Goal: Find specific page/section: Find specific page/section

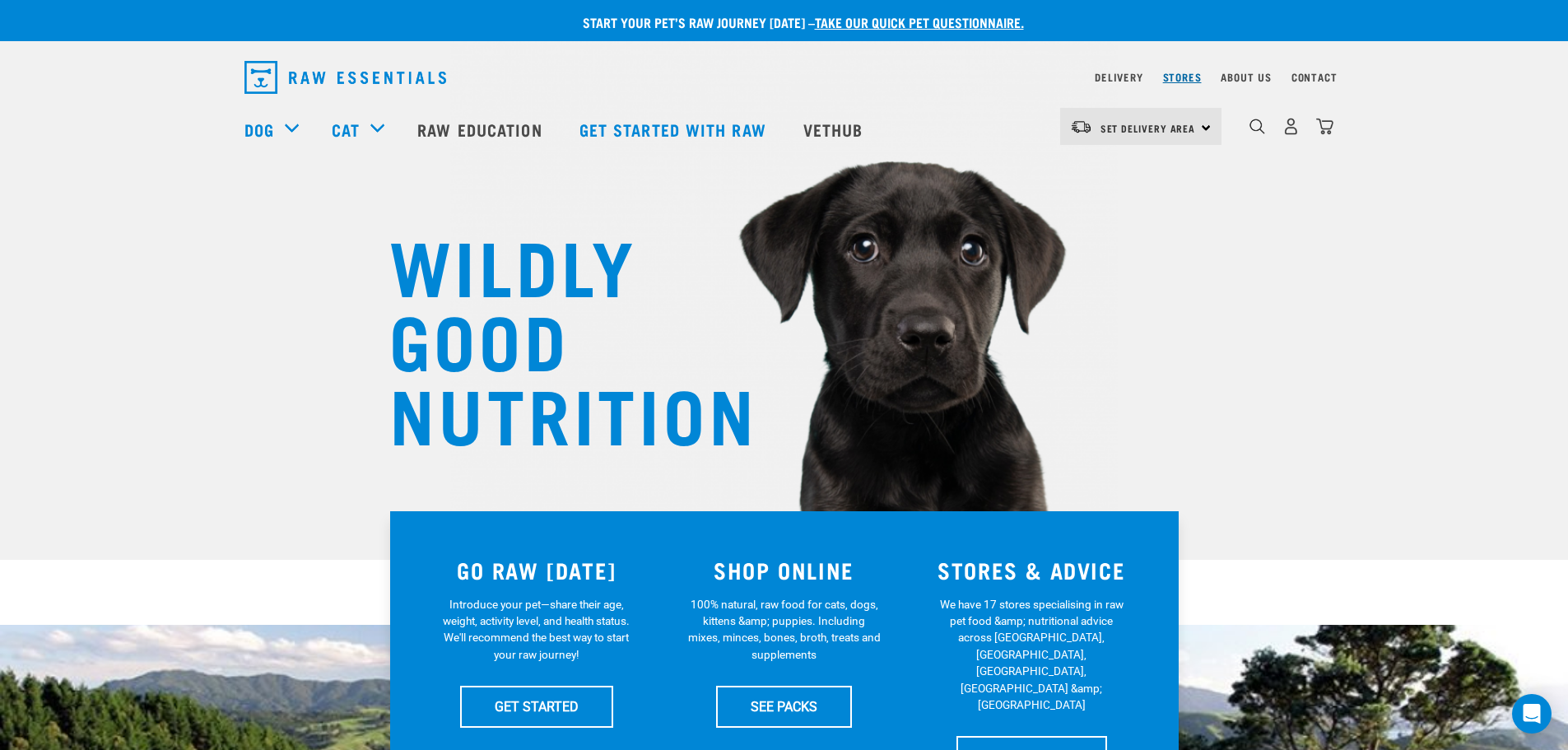
click at [1172, 74] on link "Stores" at bounding box center [1183, 77] width 39 height 6
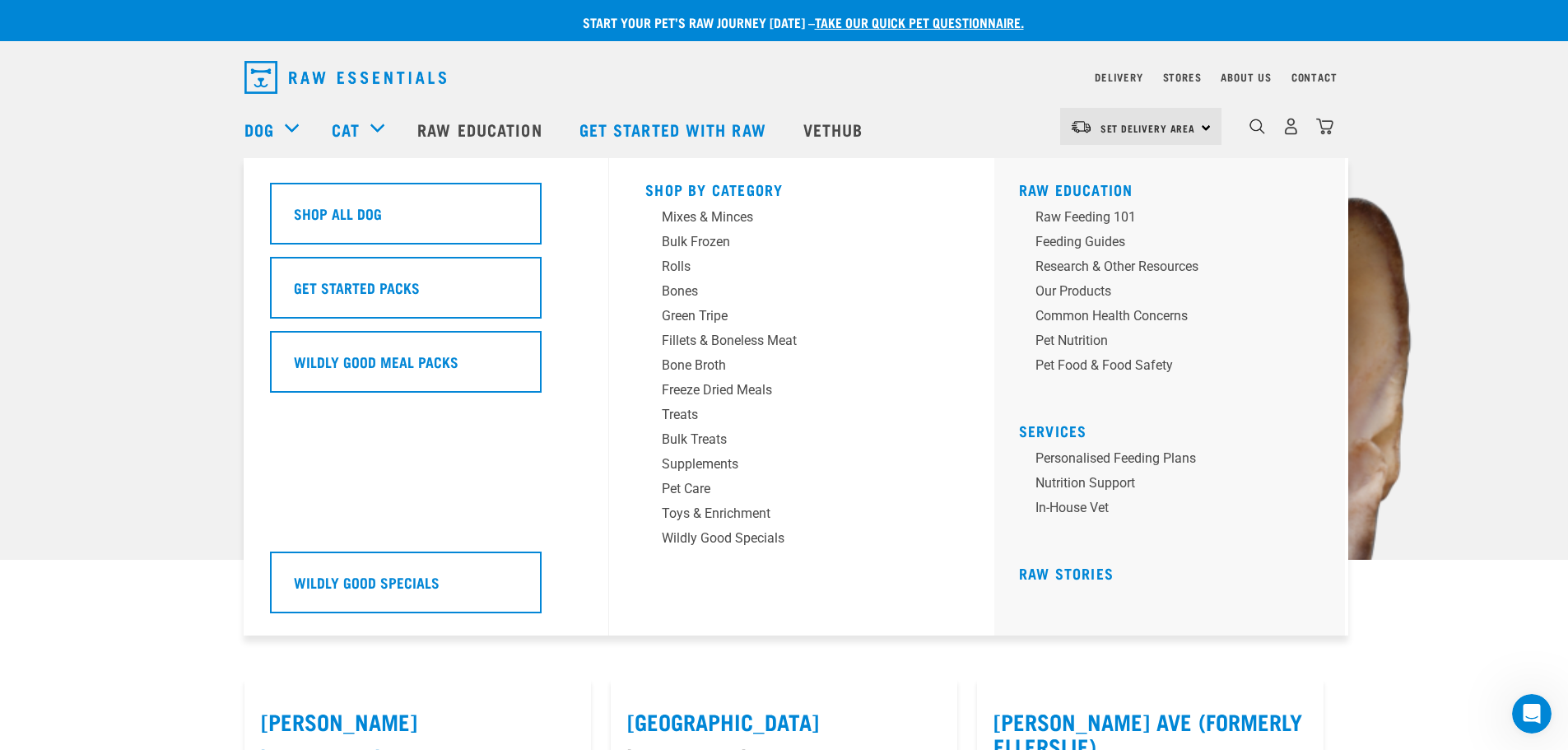
click at [275, 129] on div "Dog" at bounding box center [280, 129] width 71 height 66
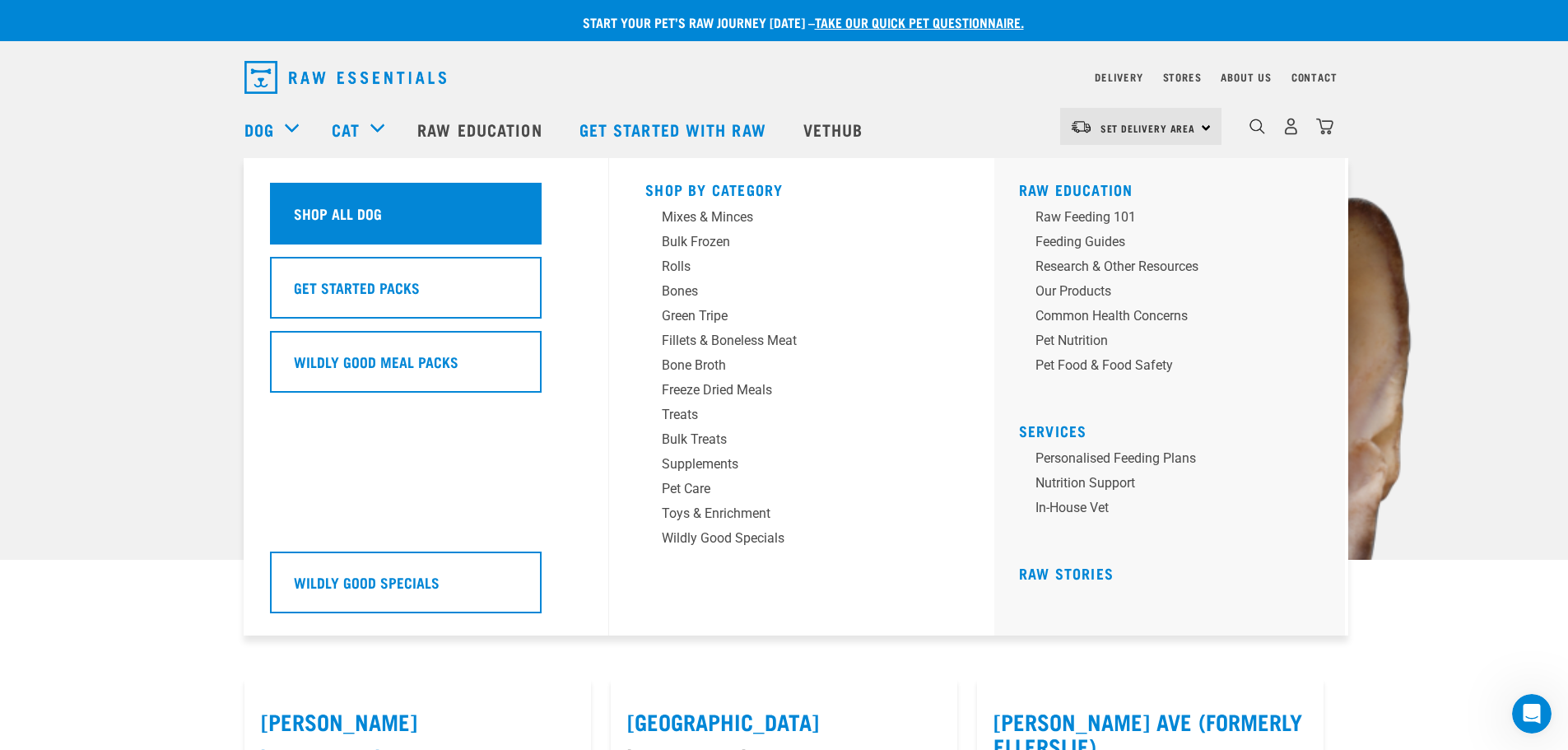
click at [303, 203] on h5 "Shop All Dog" at bounding box center [337, 213] width 88 height 22
